Goal: Navigation & Orientation: Find specific page/section

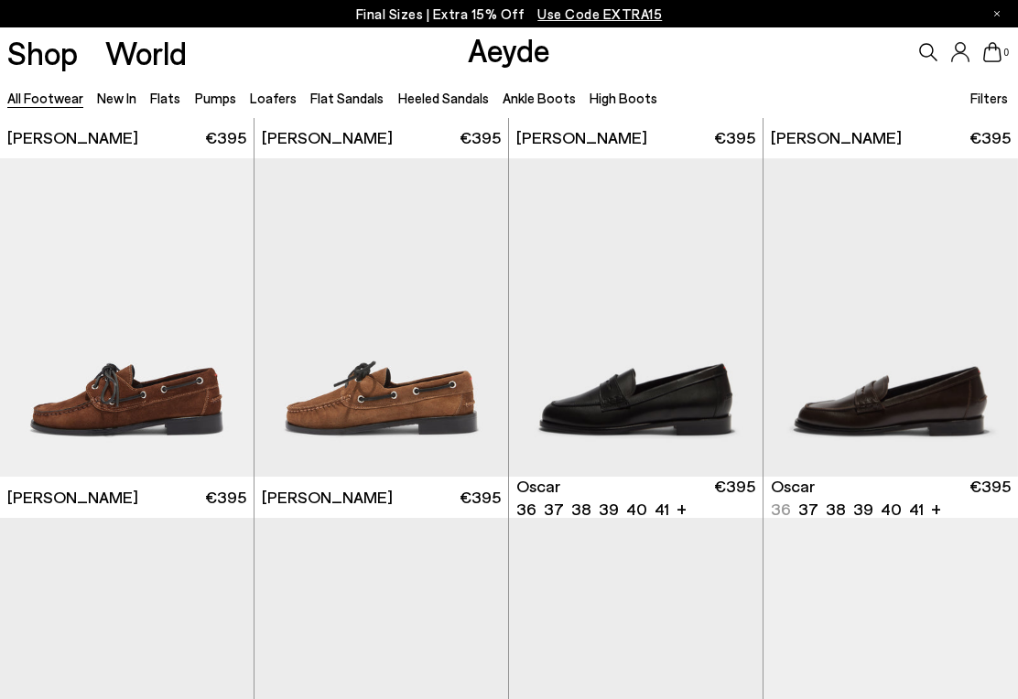
scroll to position [1402, 0]
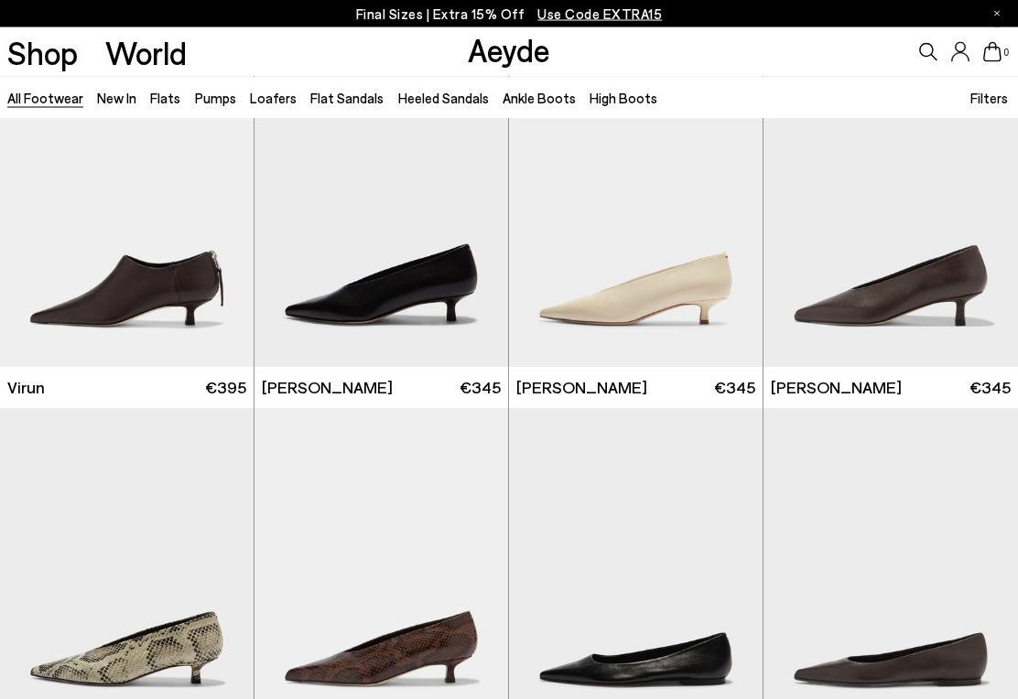
scroll to position [5052, 0]
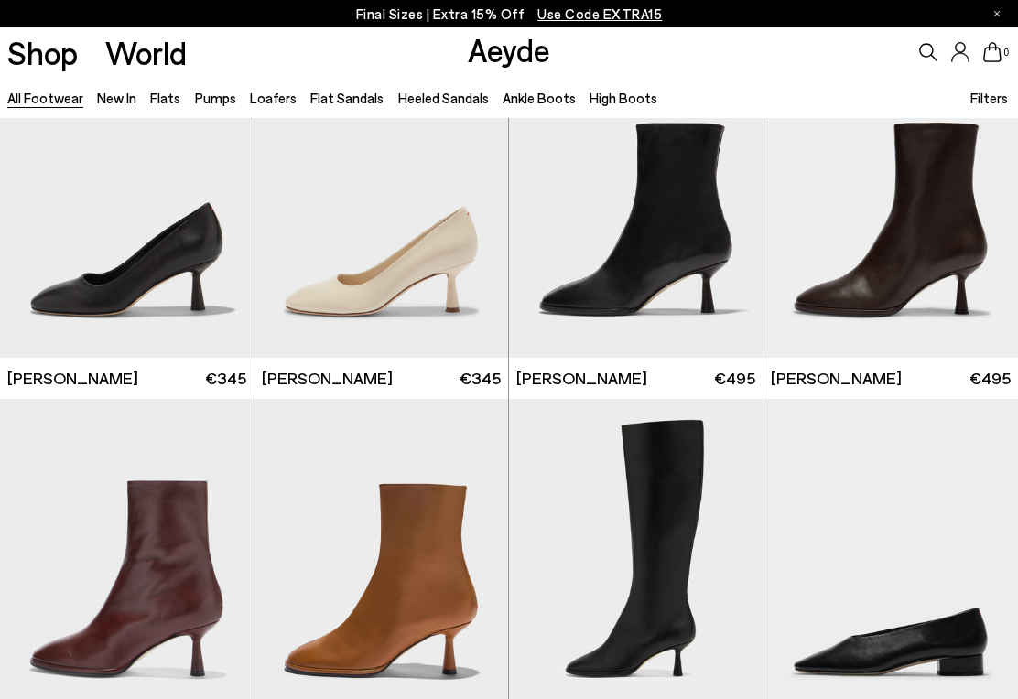
scroll to position [7339, 0]
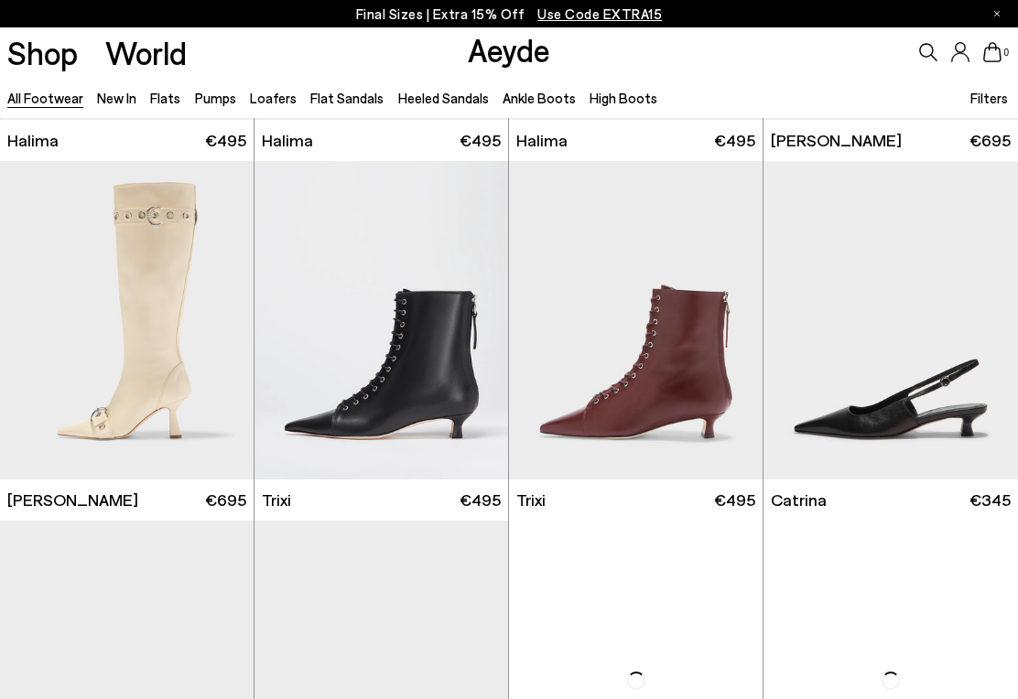
scroll to position [9290, 0]
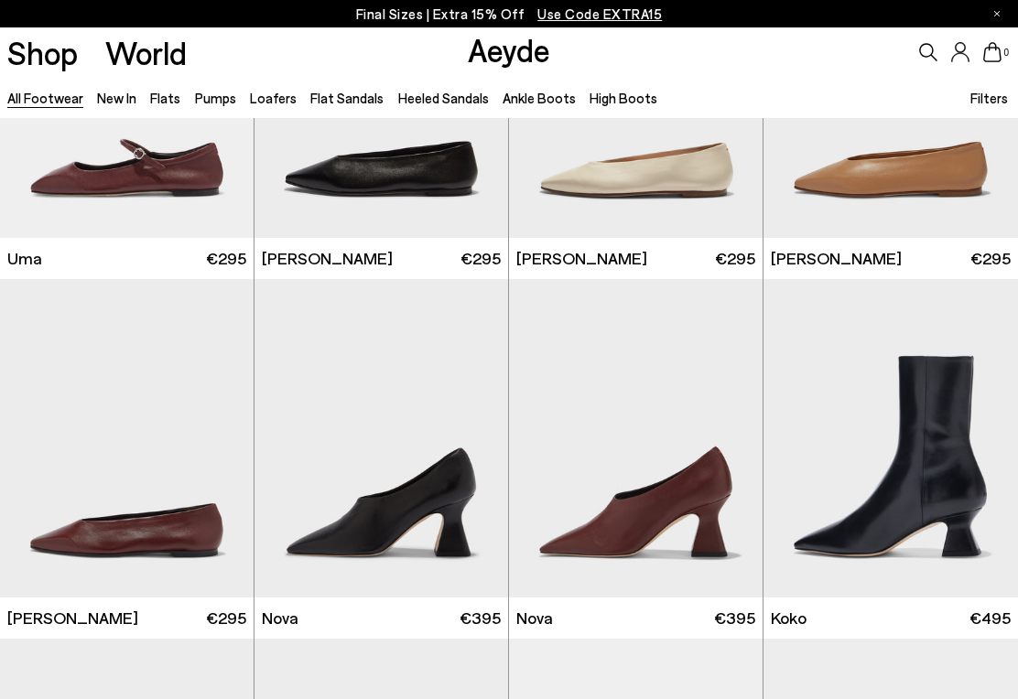
scroll to position [11631, 0]
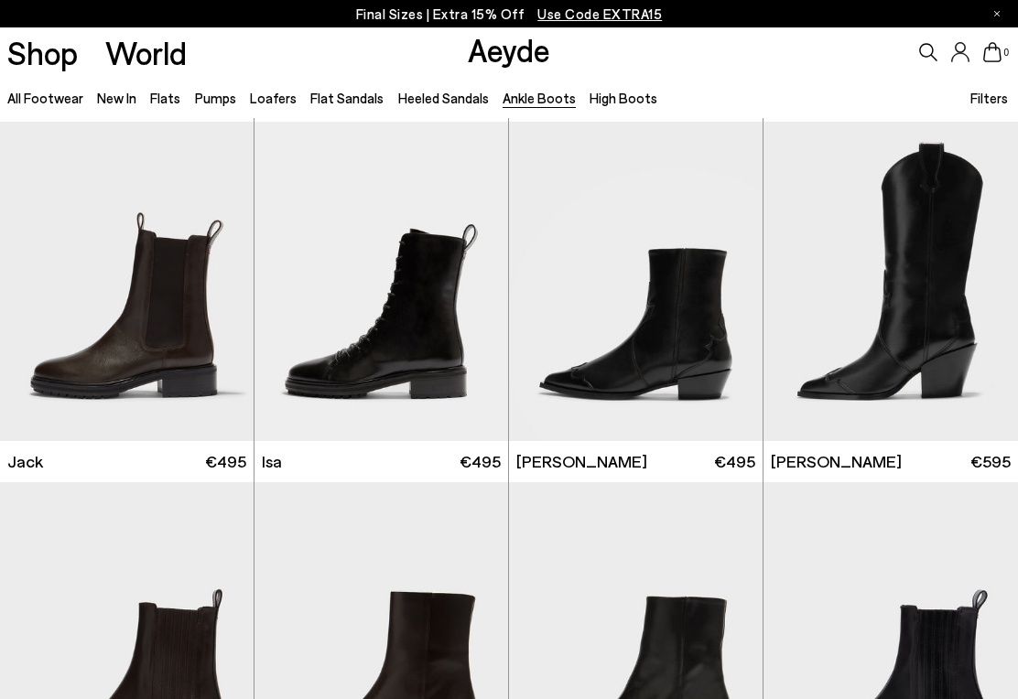
scroll to position [2494, 0]
